Goal: Transaction & Acquisition: Obtain resource

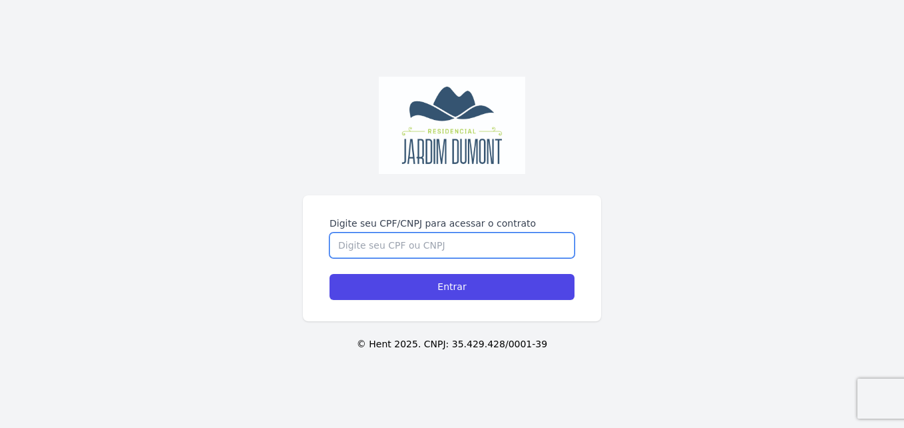
click at [412, 239] on input "Digite seu CPF/CNPJ para acessar o contrato" at bounding box center [452, 244] width 245 height 25
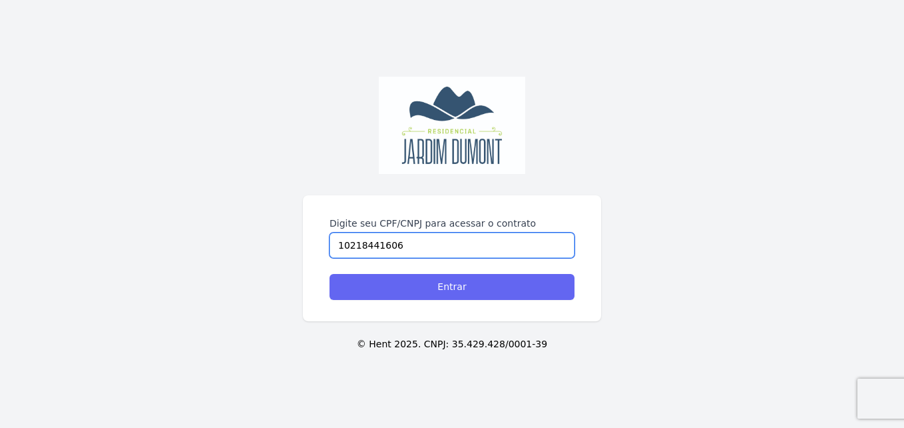
type input "10218441606"
click at [428, 285] on input "Entrar" at bounding box center [452, 287] width 245 height 26
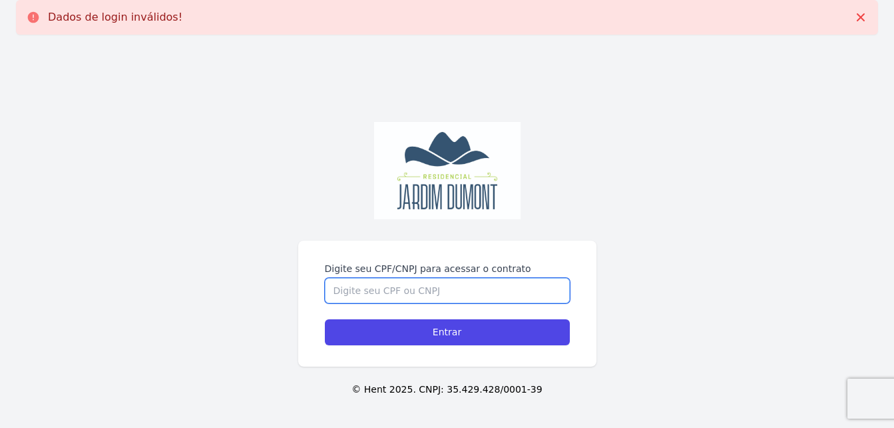
click at [418, 295] on input "Digite seu CPF/CNPJ para acessar o contrato" at bounding box center [447, 290] width 245 height 25
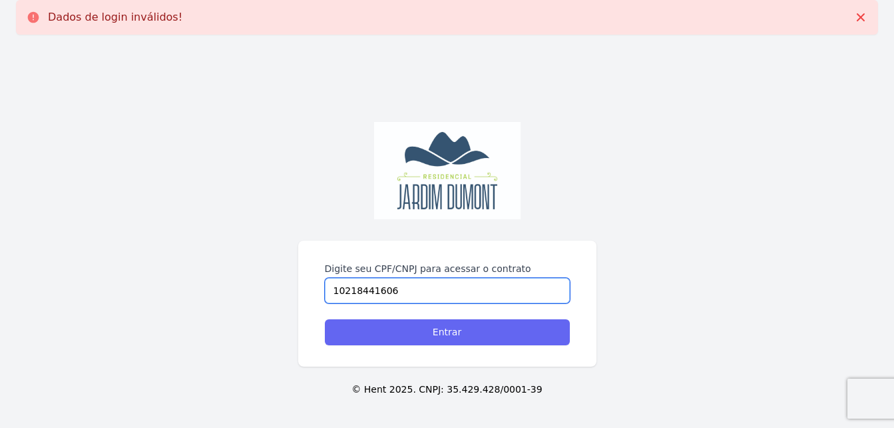
type input "10218441606"
click at [433, 342] on input "Entrar" at bounding box center [447, 332] width 245 height 26
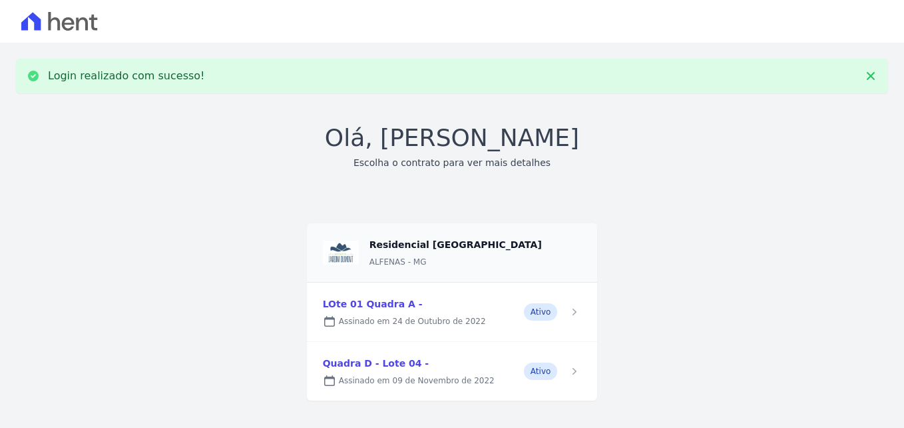
scroll to position [15, 0]
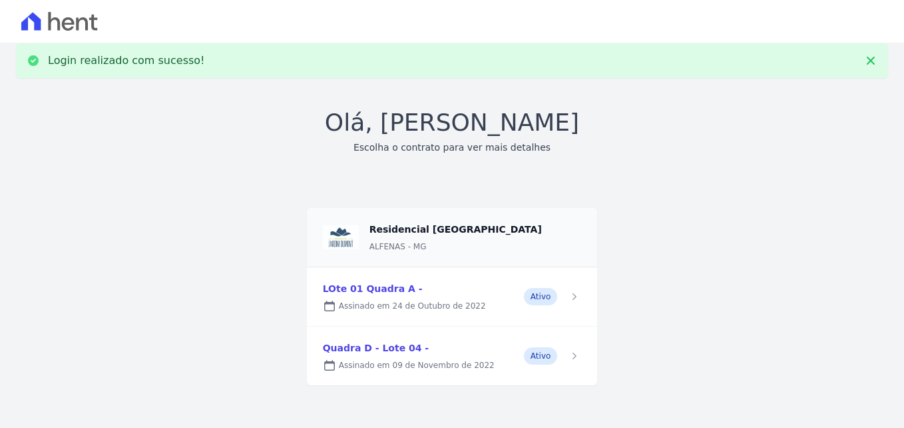
click at [474, 360] on link at bounding box center [452, 355] width 291 height 59
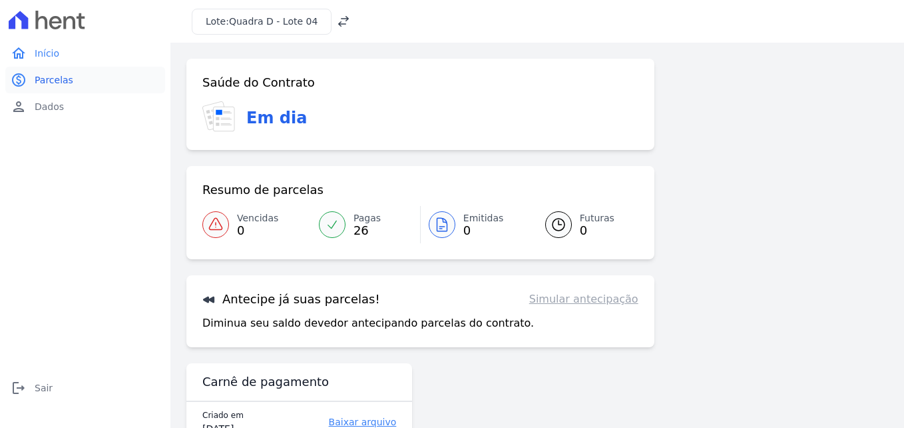
click at [47, 80] on span "Parcelas" at bounding box center [54, 79] width 39 height 13
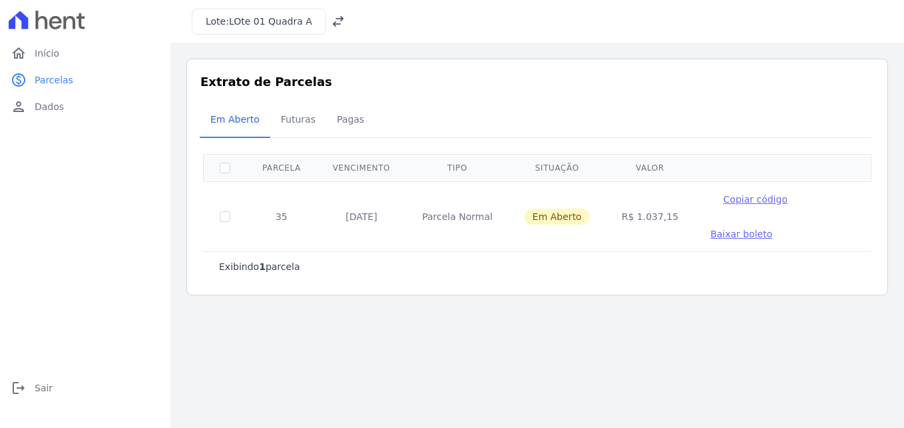
click at [712, 232] on span "Baixar boleto" at bounding box center [742, 233] width 62 height 11
click at [44, 56] on span "Início" at bounding box center [47, 53] width 25 height 13
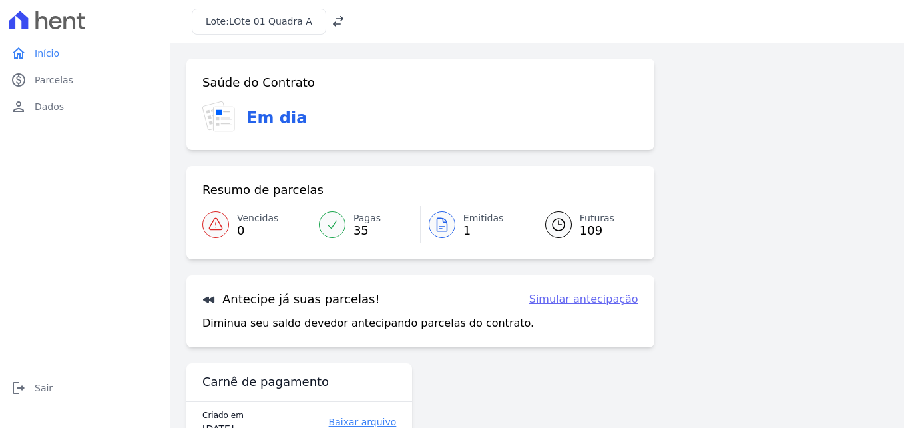
click at [332, 21] on icon at bounding box center [338, 21] width 13 height 13
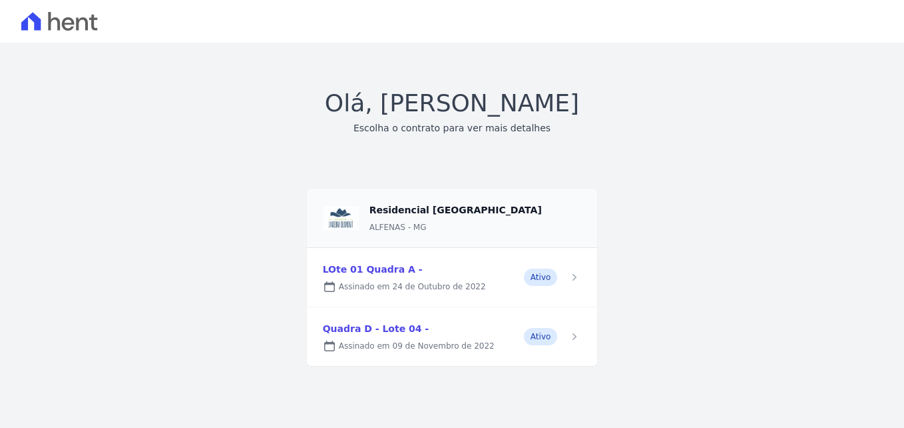
click at [530, 276] on link at bounding box center [452, 277] width 291 height 59
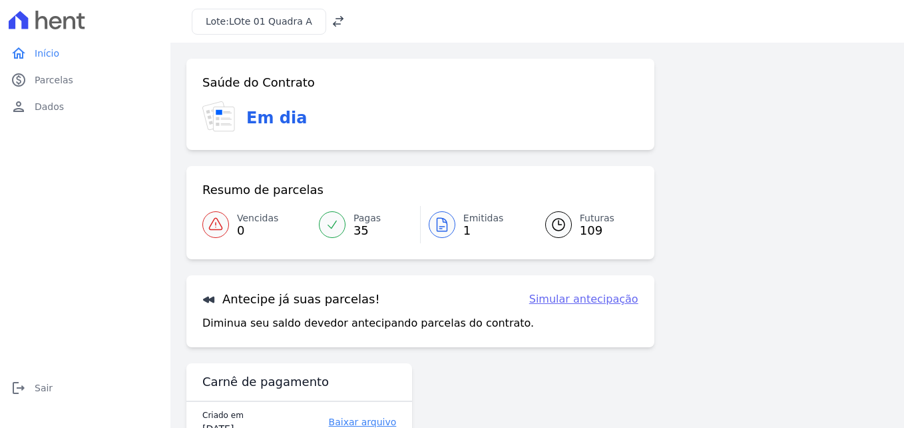
click at [464, 231] on span "1" at bounding box center [484, 230] width 41 height 11
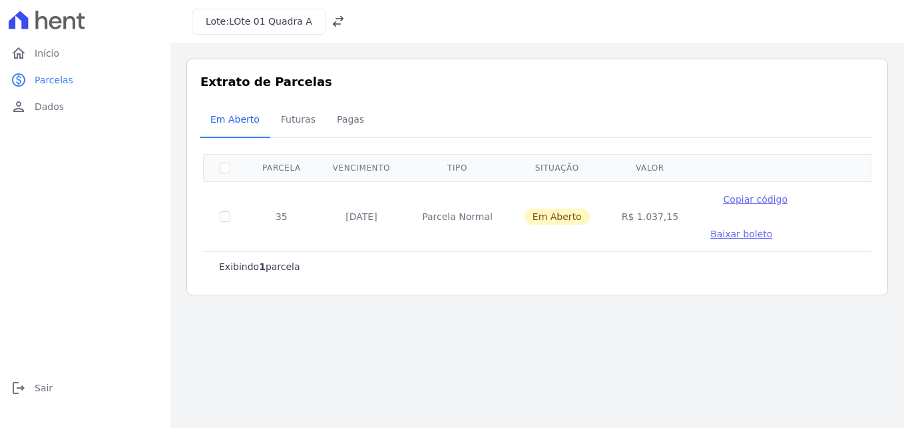
click at [333, 26] on icon at bounding box center [338, 21] width 11 height 11
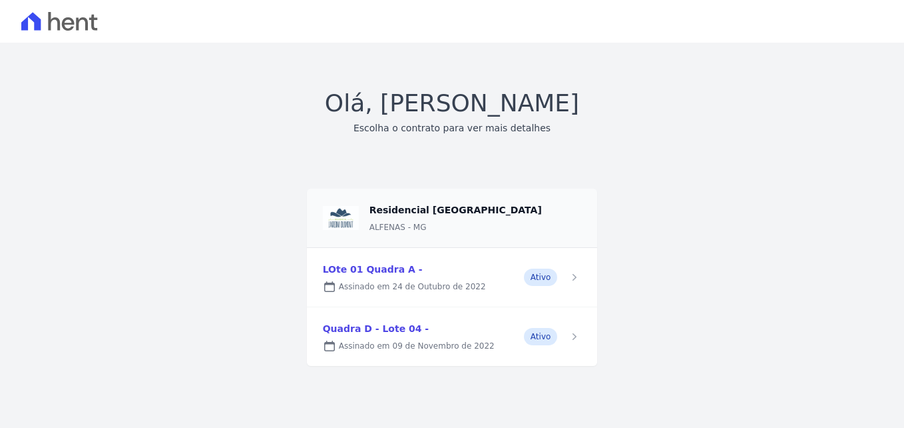
click at [383, 332] on link at bounding box center [452, 336] width 291 height 59
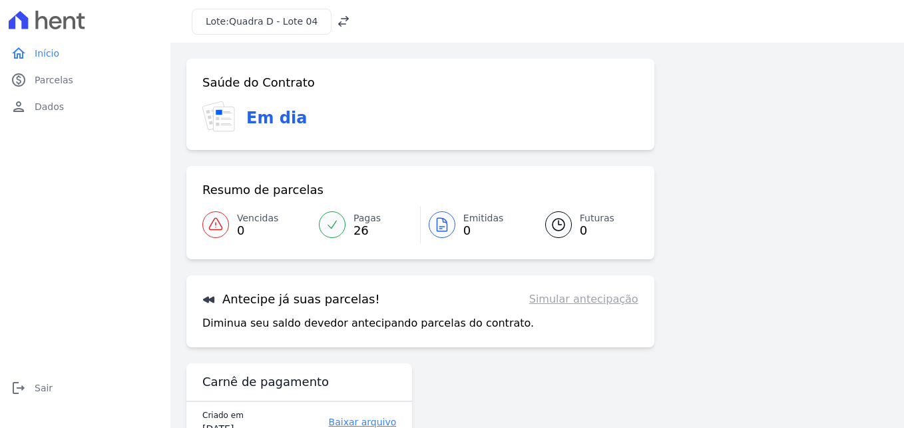
scroll to position [41, 0]
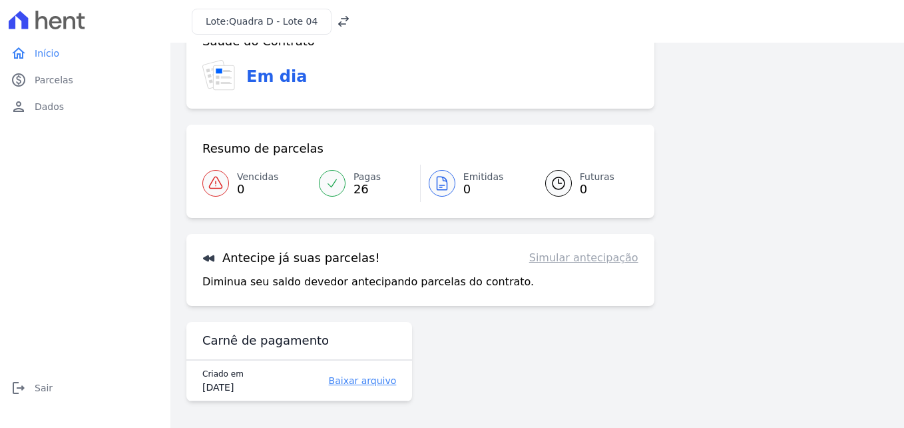
click at [580, 178] on span "Futuras" at bounding box center [597, 177] width 35 height 14
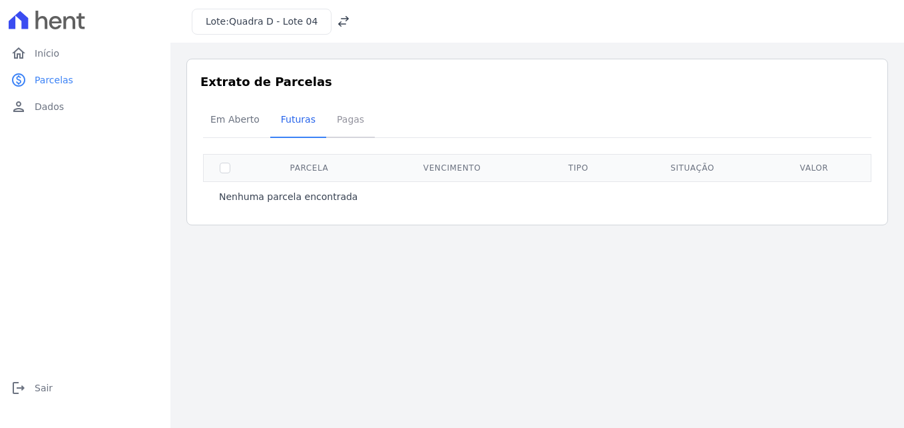
click at [352, 115] on span "Pagas" at bounding box center [350, 119] width 43 height 27
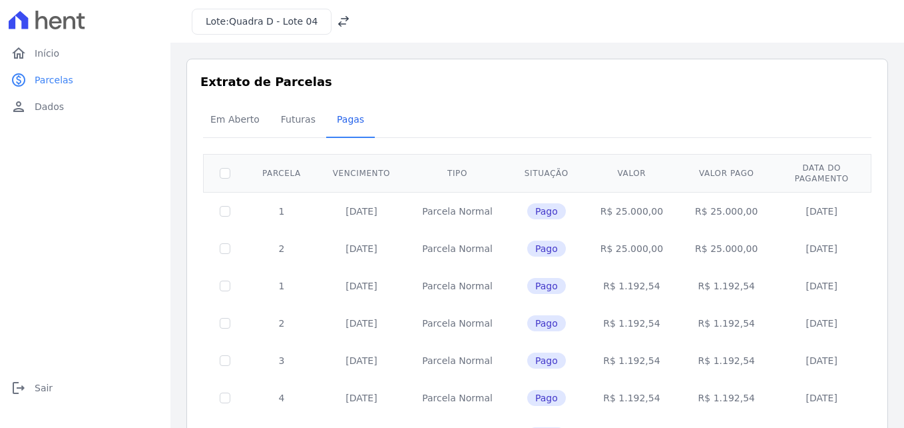
scroll to position [133, 0]
